Goal: Task Accomplishment & Management: Use online tool/utility

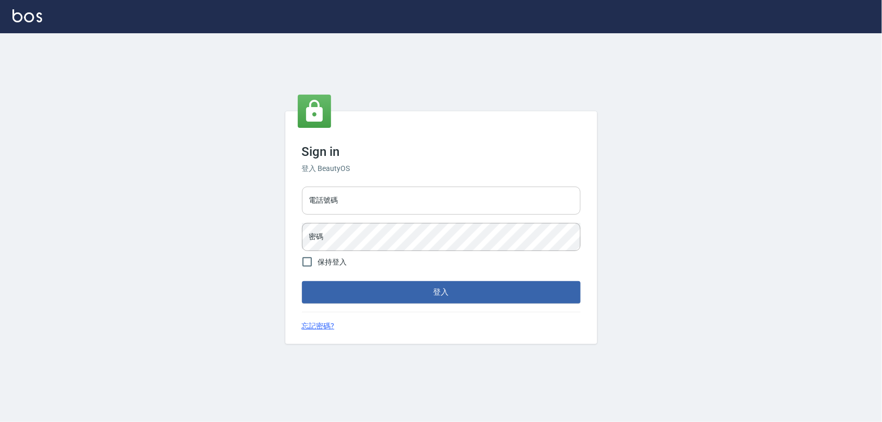
click at [429, 202] on input "電話號碼" at bounding box center [441, 201] width 278 height 28
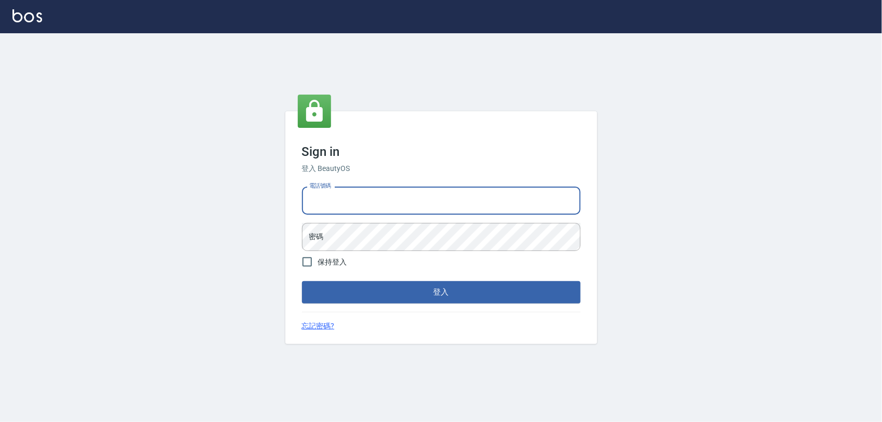
type input "0968065108"
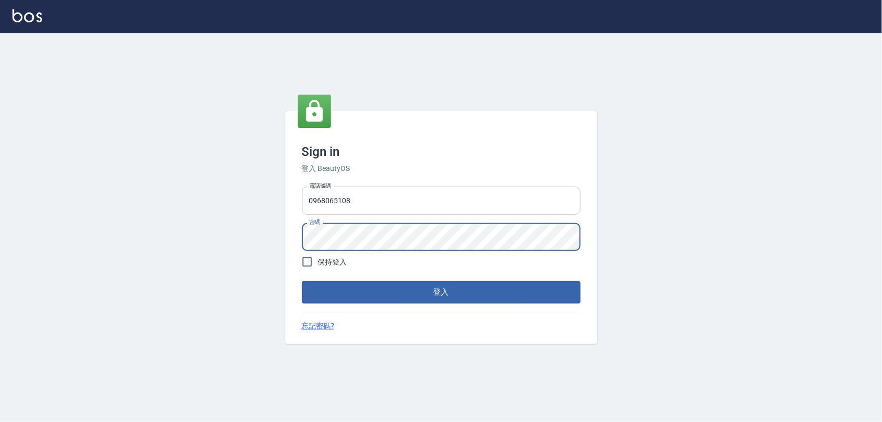
click at [302, 281] on button "登入" at bounding box center [441, 292] width 278 height 22
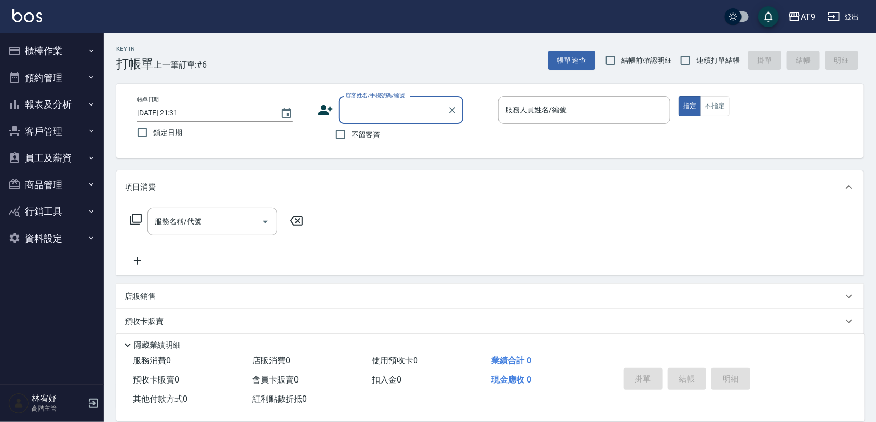
click at [367, 140] on label "不留客資" at bounding box center [355, 135] width 51 height 22
click at [352, 140] on input "不留客資" at bounding box center [341, 135] width 22 height 22
checkbox input "true"
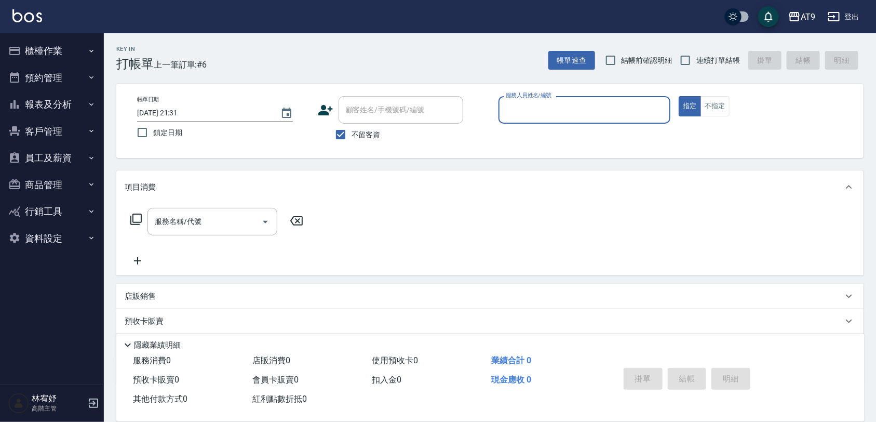
click at [539, 103] on input "服務人員姓名/編號" at bounding box center [584, 110] width 163 height 18
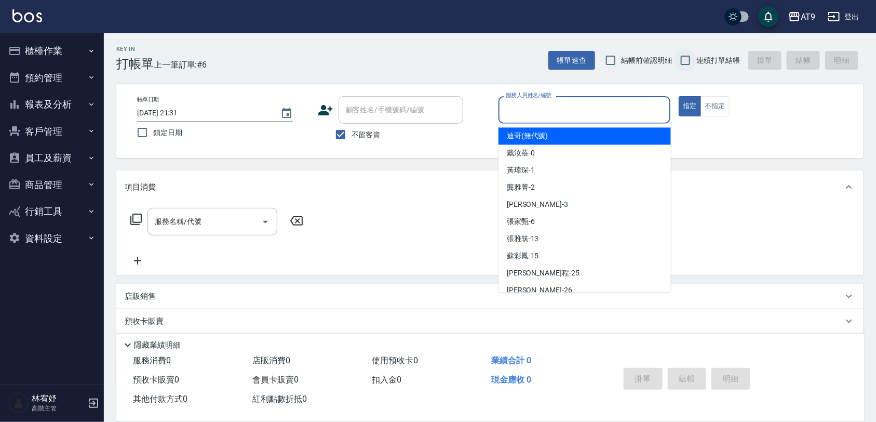
click at [677, 68] on input "連續打單結帳" at bounding box center [686, 60] width 22 height 22
checkbox input "true"
click at [616, 107] on input "服務人員姓名/編號" at bounding box center [584, 110] width 163 height 18
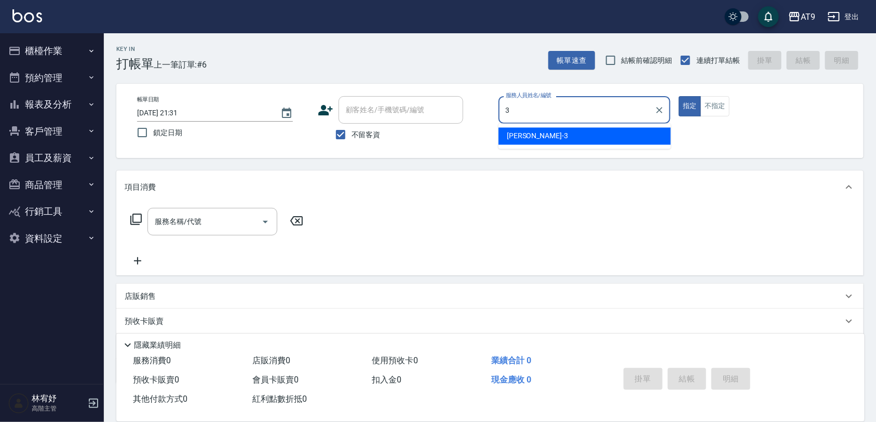
type input "FANNY-3"
type button "true"
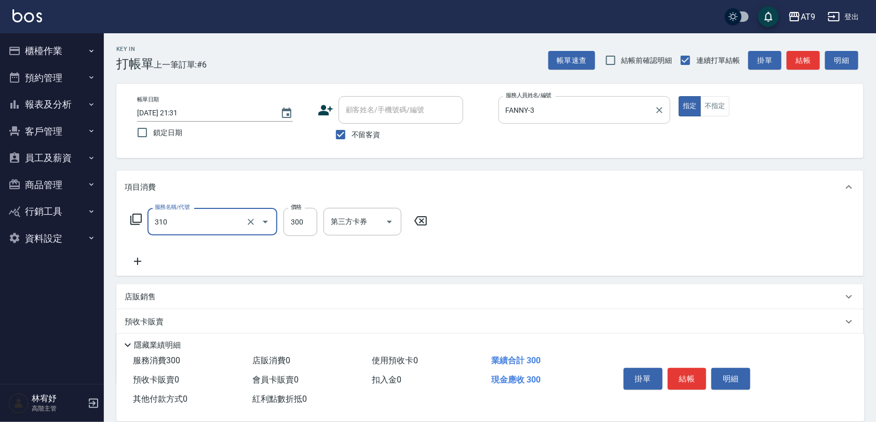
type input "剪髮(310)"
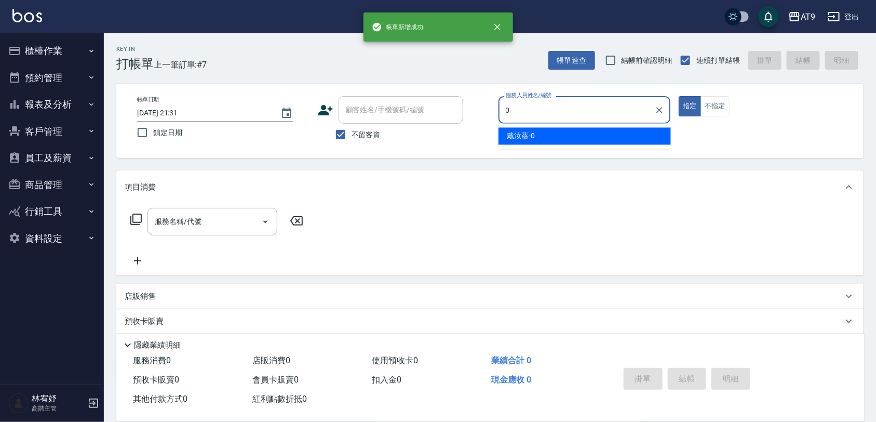
type input "戴汝蓓-0"
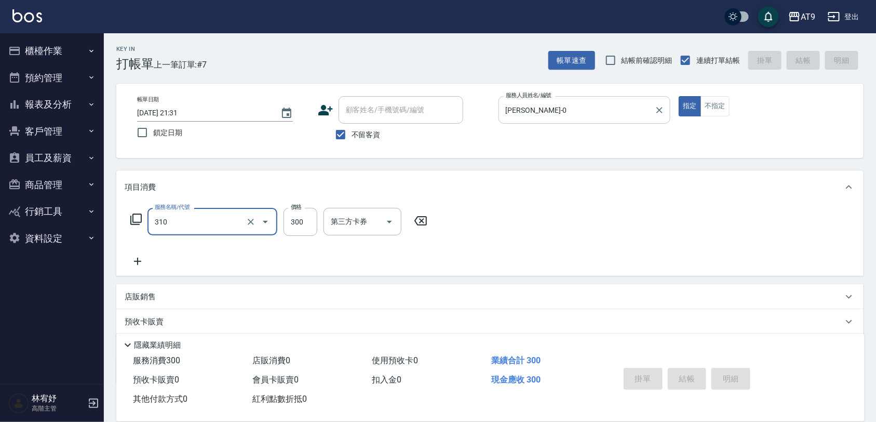
type input "310"
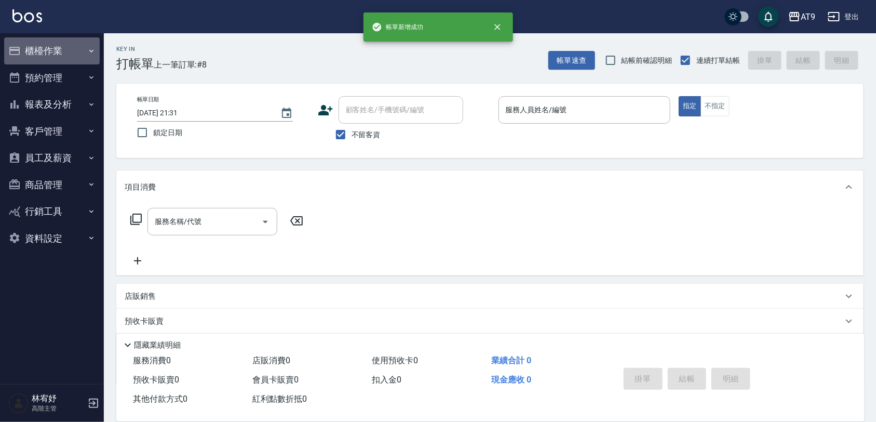
click at [88, 61] on button "櫃檯作業" at bounding box center [52, 50] width 96 height 27
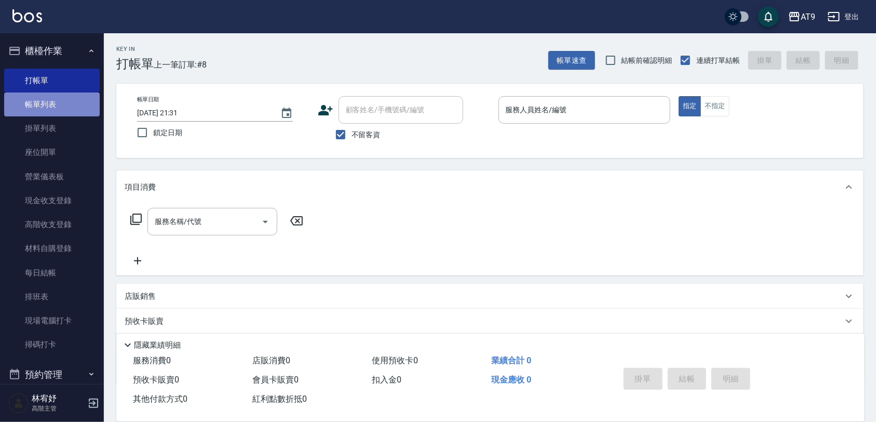
click at [63, 107] on link "帳單列表" at bounding box center [52, 104] width 96 height 24
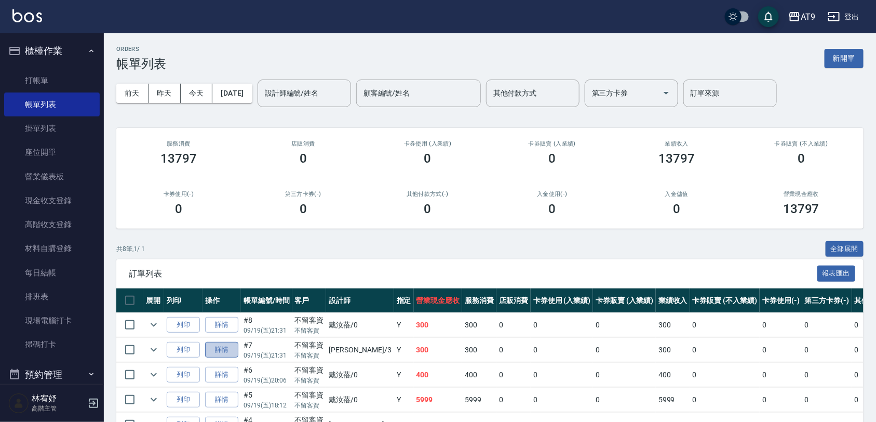
click at [229, 346] on link "詳情" at bounding box center [221, 350] width 33 height 16
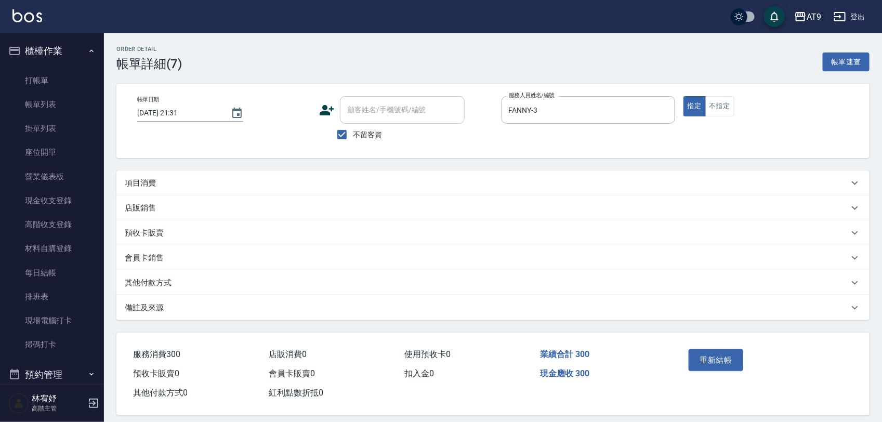
checkbox input "true"
type input "FANNY-3"
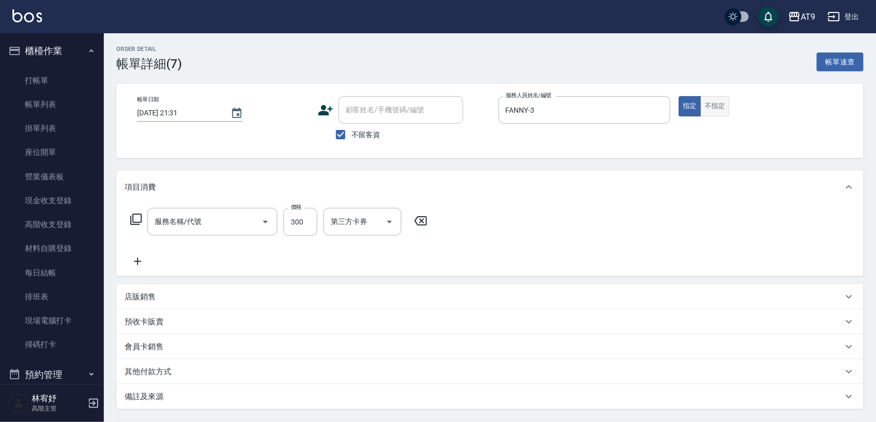
type input "剪髮(310)"
click at [659, 112] on icon "Clear" at bounding box center [660, 110] width 10 height 10
type input "0"
type button "true"
type input "戴汝蓓-0"
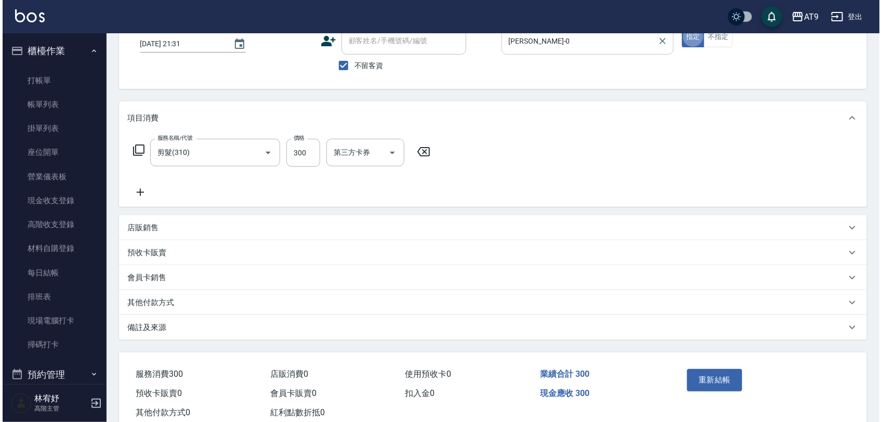
scroll to position [99, 0]
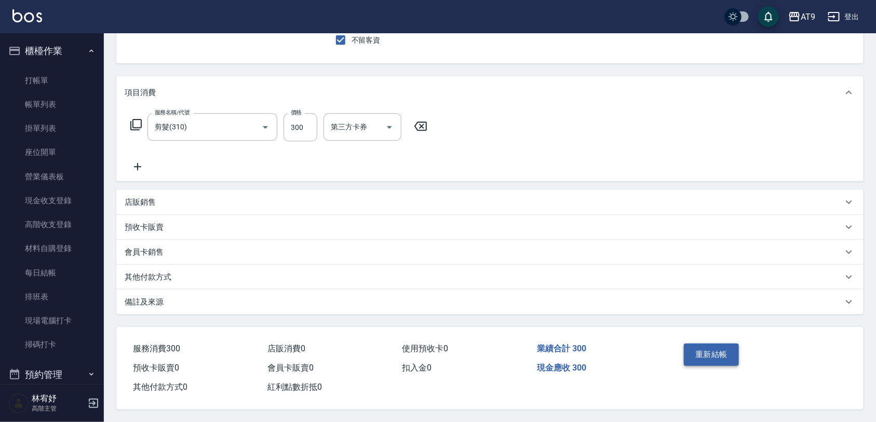
click at [715, 360] on button "重新結帳" at bounding box center [711, 354] width 55 height 22
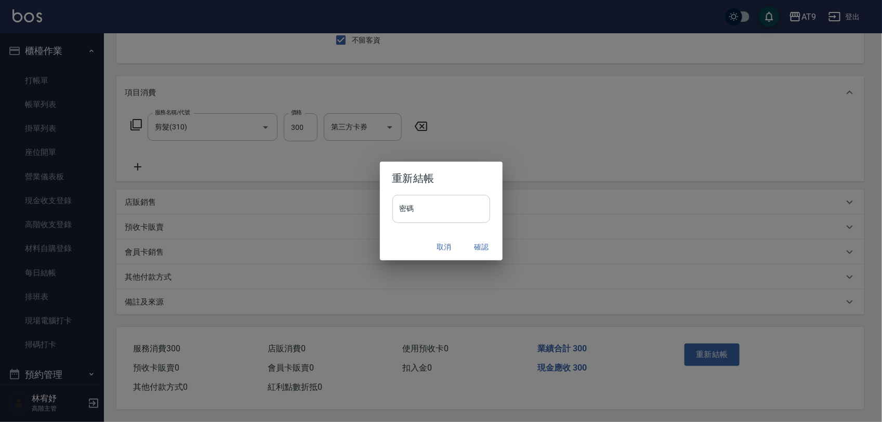
click at [444, 201] on input "密碼" at bounding box center [441, 209] width 98 height 28
drag, startPoint x: 459, startPoint y: 209, endPoint x: 304, endPoint y: 206, distance: 154.9
click at [304, 206] on div "**********" at bounding box center [441, 211] width 882 height 422
paste input "text"
type input "*******"
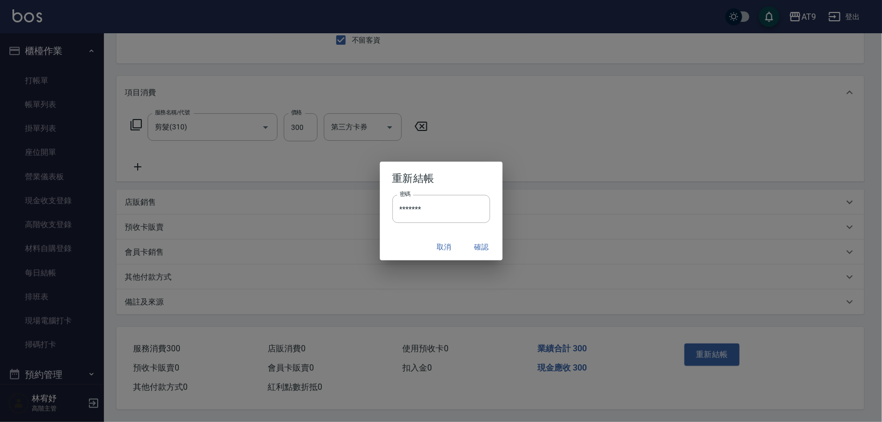
click at [489, 243] on button "確認" at bounding box center [481, 246] width 33 height 19
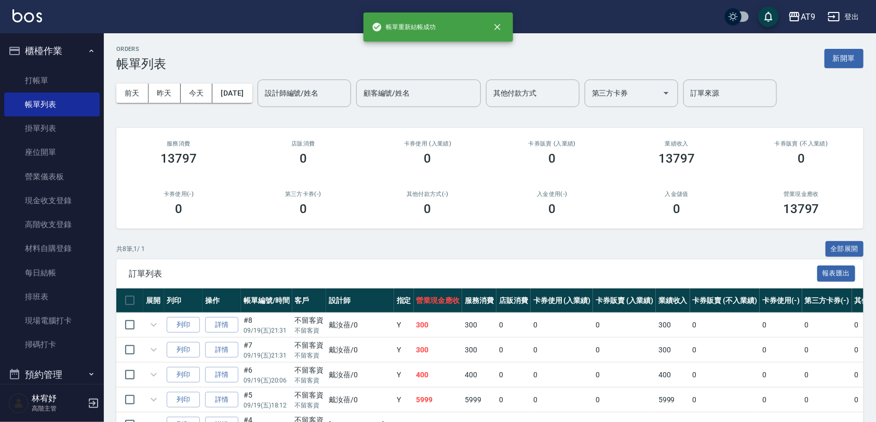
scroll to position [177, 0]
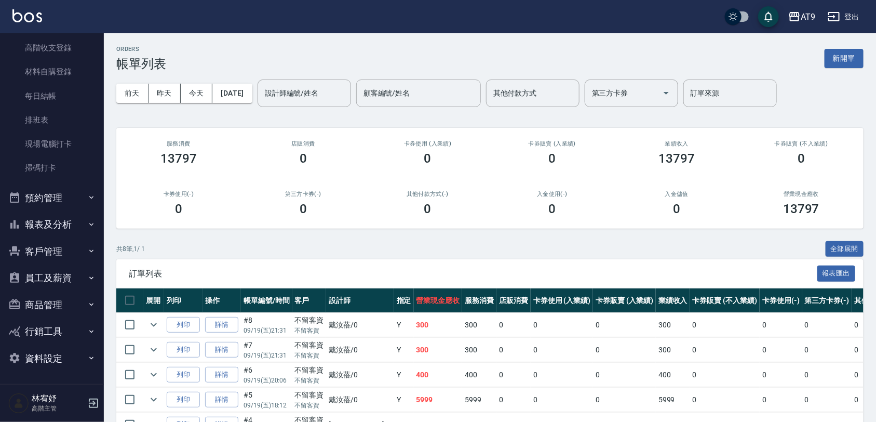
click at [68, 221] on button "報表及分析" at bounding box center [52, 224] width 96 height 27
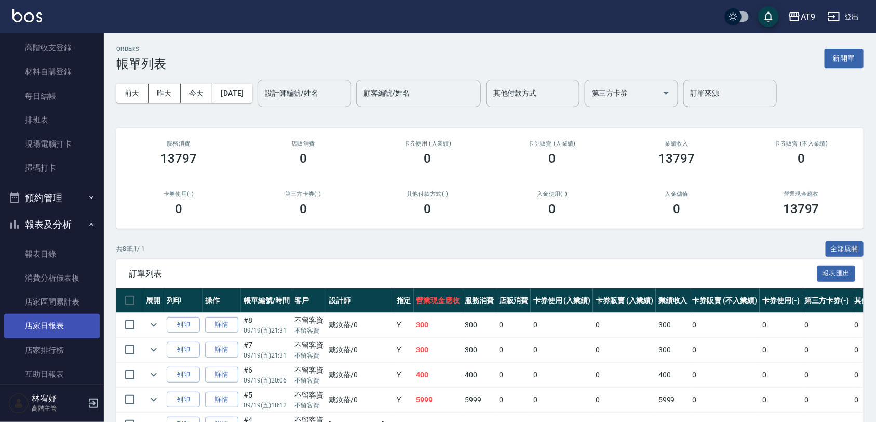
click at [73, 328] on link "店家日報表" at bounding box center [52, 326] width 96 height 24
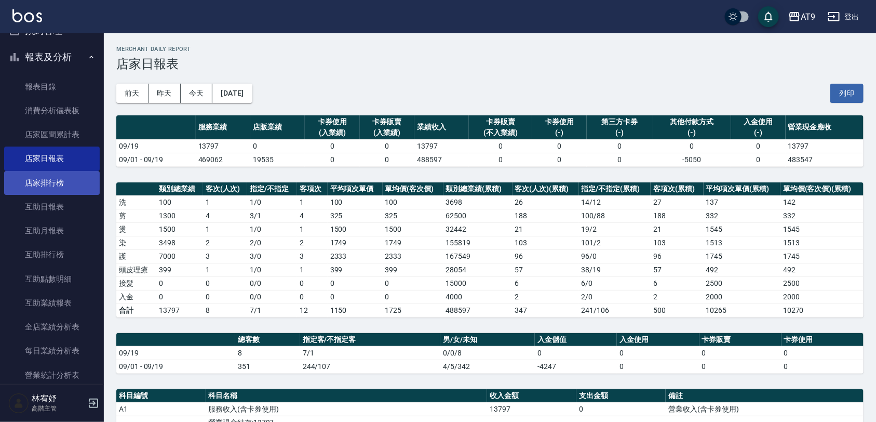
scroll to position [520, 0]
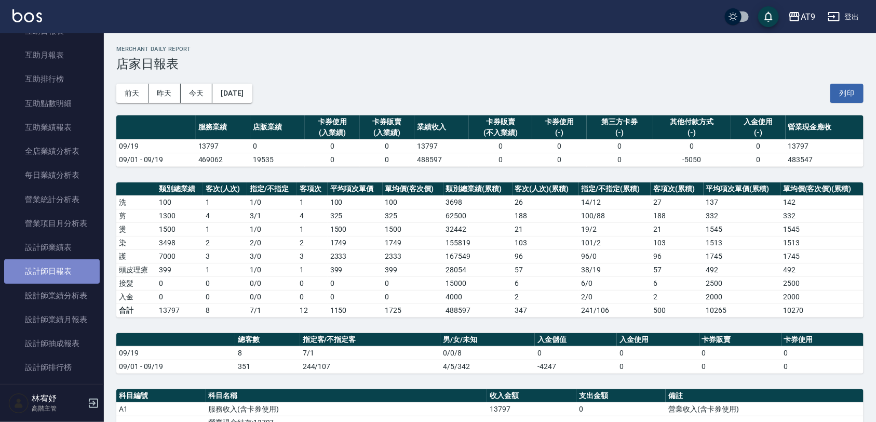
click at [71, 260] on link "設計師日報表" at bounding box center [52, 271] width 96 height 24
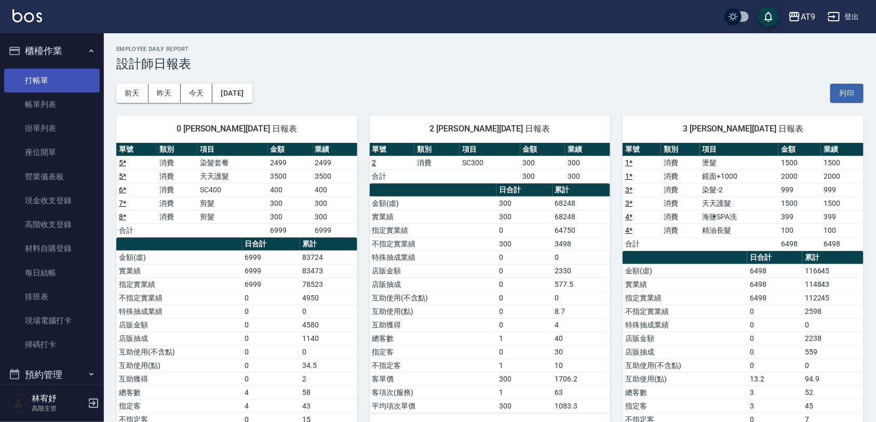
click at [52, 87] on link "打帳單" at bounding box center [52, 81] width 96 height 24
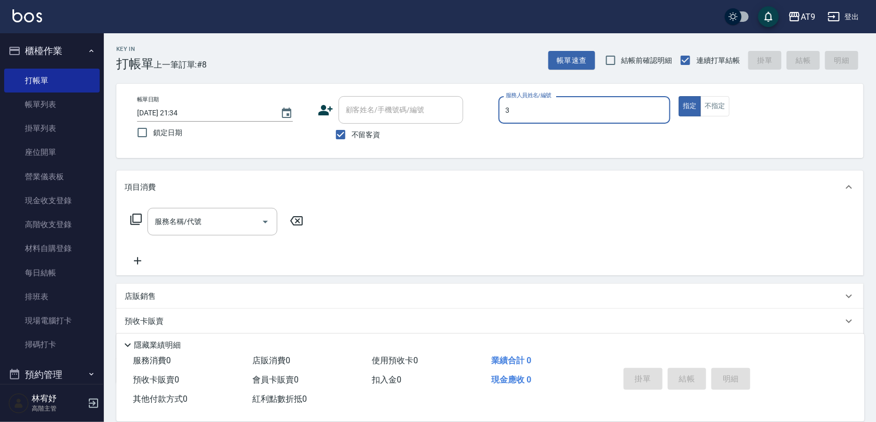
type input "FANNY-3"
type button "true"
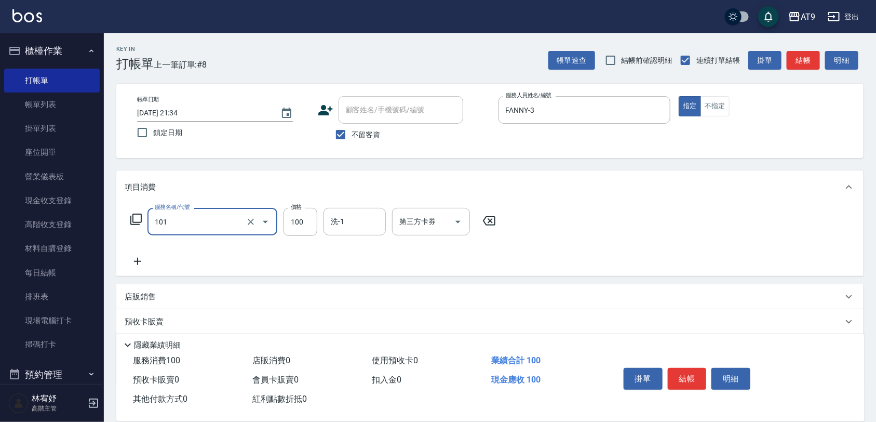
type input "洗髮(101)"
type input "300"
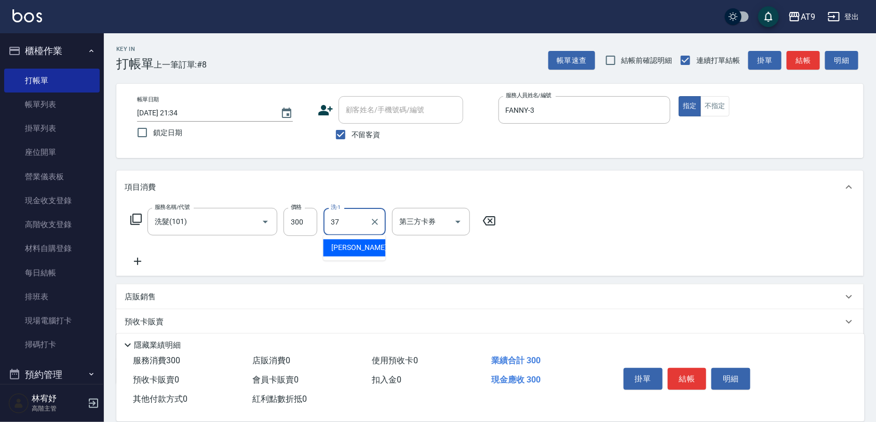
type input "林智慧-37"
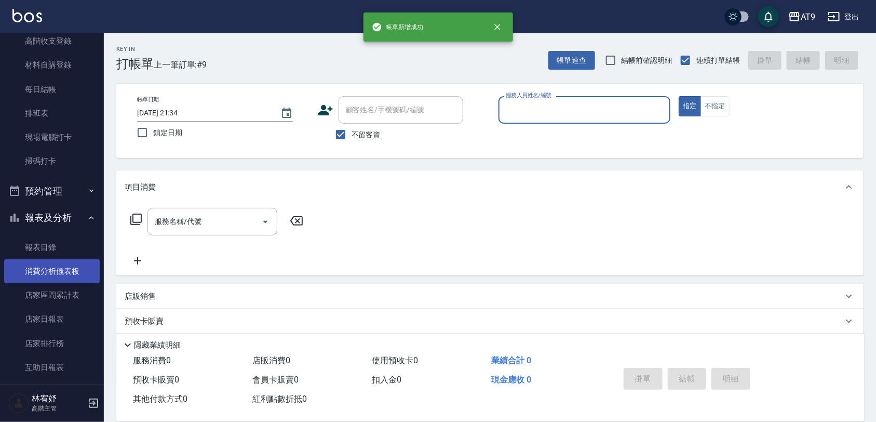
scroll to position [195, 0]
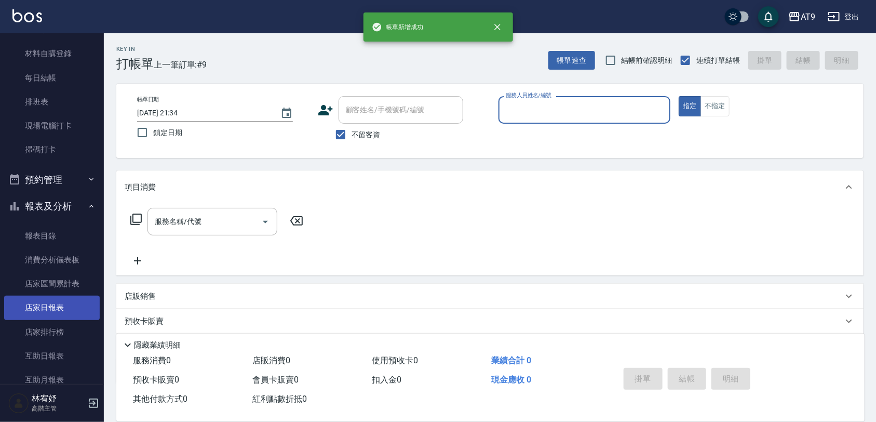
click at [56, 305] on link "店家日報表" at bounding box center [52, 308] width 96 height 24
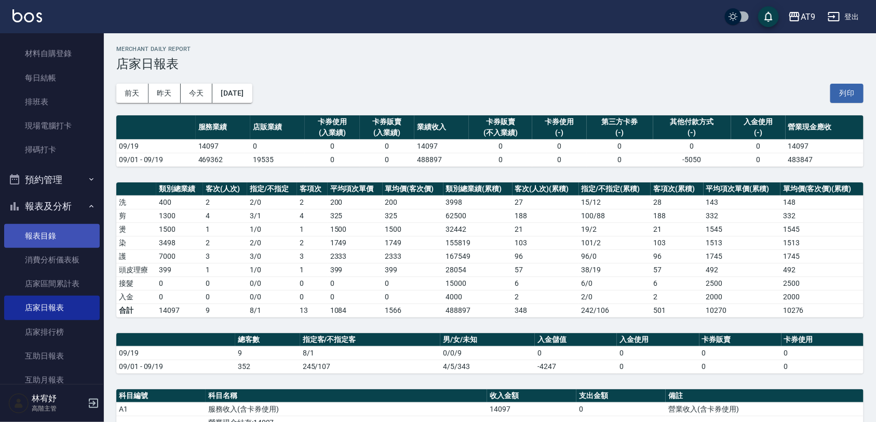
click at [74, 233] on link "報表目錄" at bounding box center [52, 236] width 96 height 24
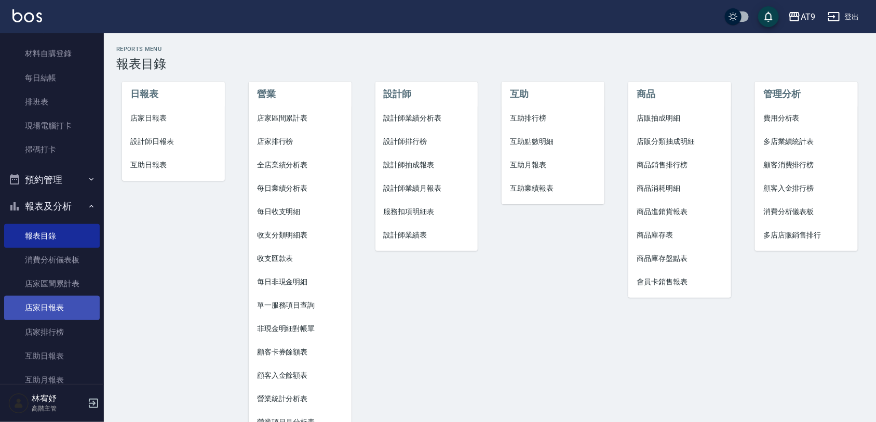
click at [55, 299] on link "店家日報表" at bounding box center [52, 308] width 96 height 24
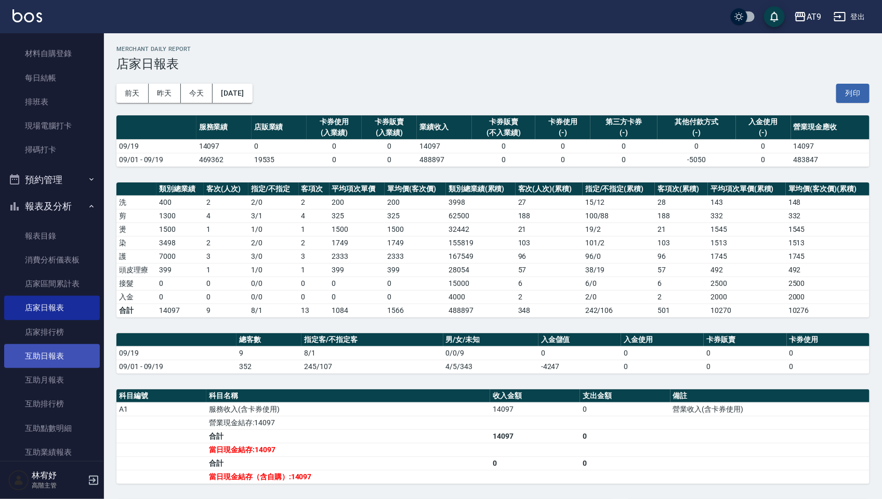
click at [47, 354] on link "互助日報表" at bounding box center [52, 356] width 96 height 24
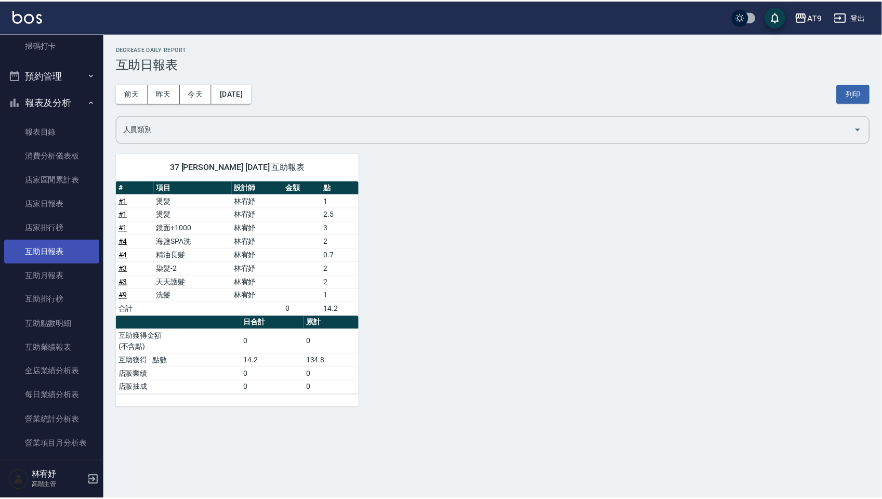
scroll to position [455, 0]
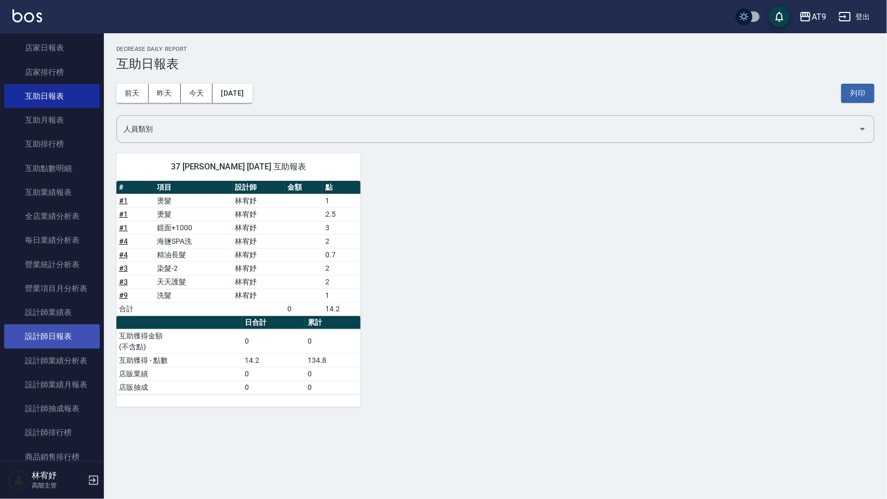
click at [58, 338] on link "設計師日報表" at bounding box center [52, 336] width 96 height 24
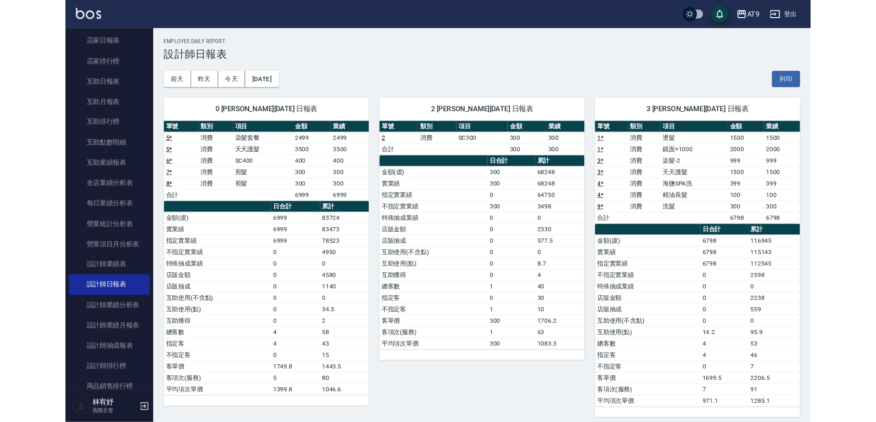
scroll to position [9, 0]
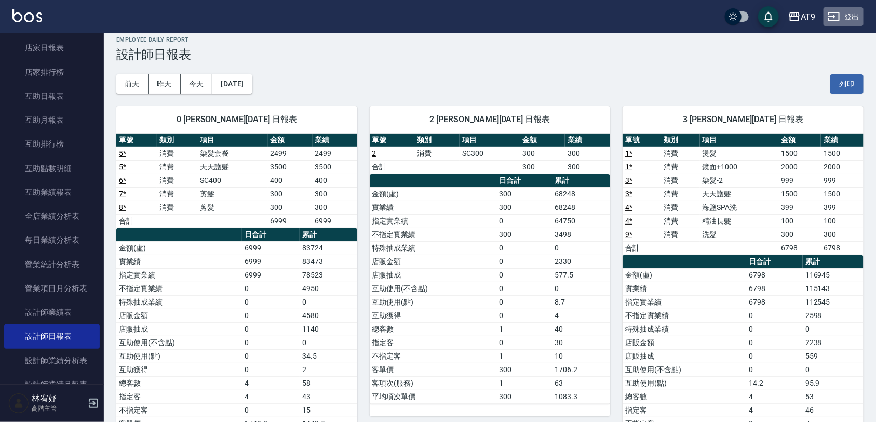
click at [861, 12] on button "登出" at bounding box center [844, 16] width 40 height 19
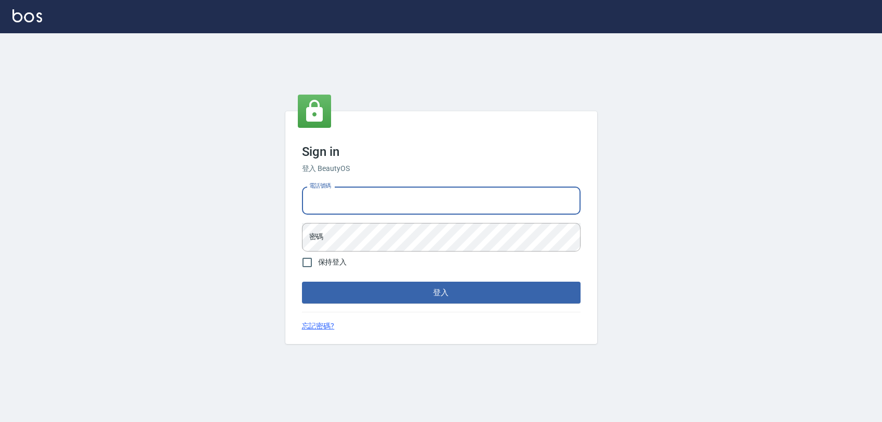
click at [544, 194] on input "電話號碼" at bounding box center [441, 201] width 278 height 28
type input "0975151920"
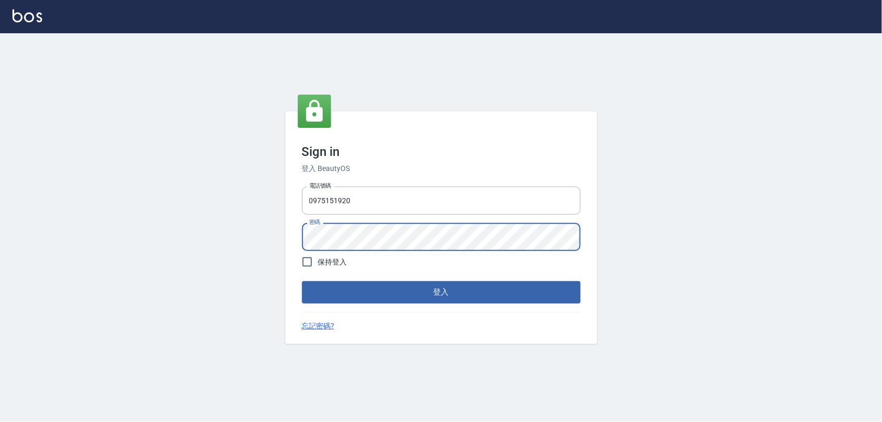
click at [543, 391] on div "Sign in 登入 BeautyOS 電話號碼 [PHONE_NUMBER] 電話號碼 密碼 密碼 保持登入 登入 忘記密碼?" at bounding box center [441, 227] width 882 height 389
